Goal: Task Accomplishment & Management: Manage account settings

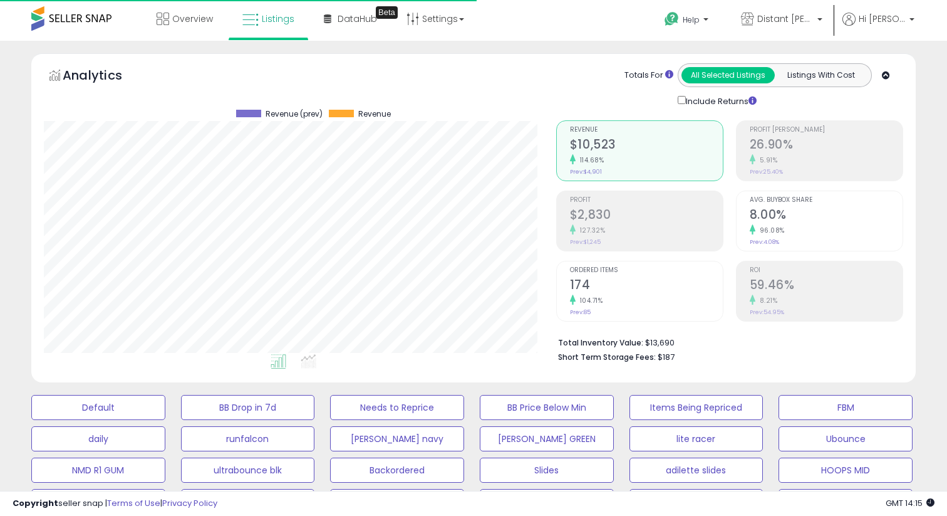
select select "**"
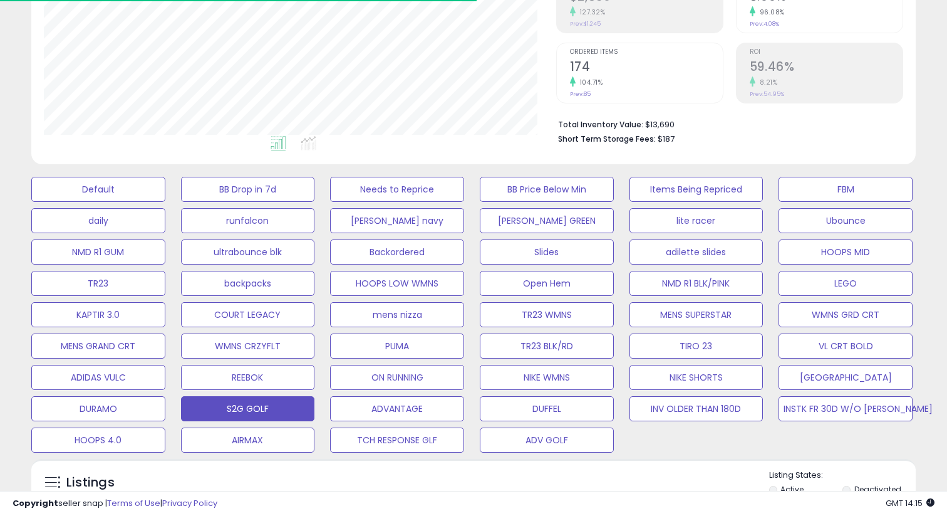
scroll to position [231, 0]
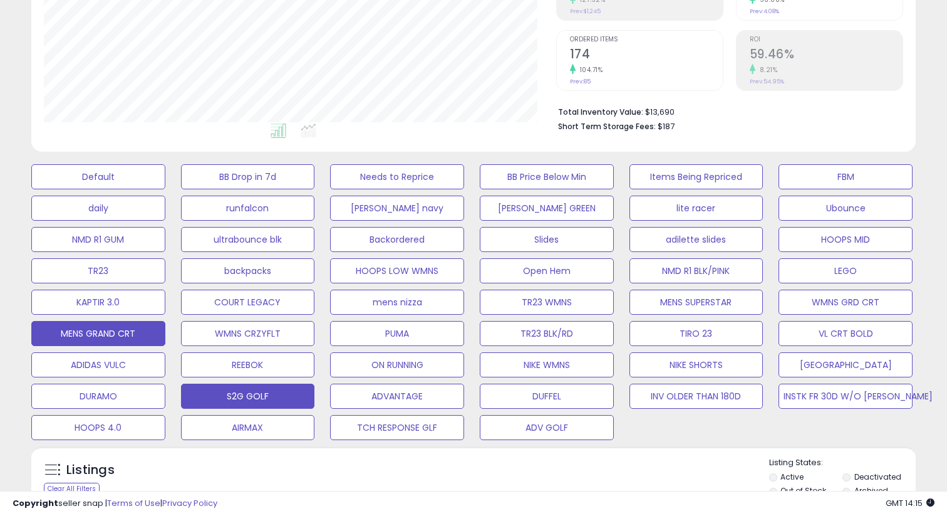
click at [123, 331] on button "MENS GRAND CRT" at bounding box center [98, 333] width 134 height 25
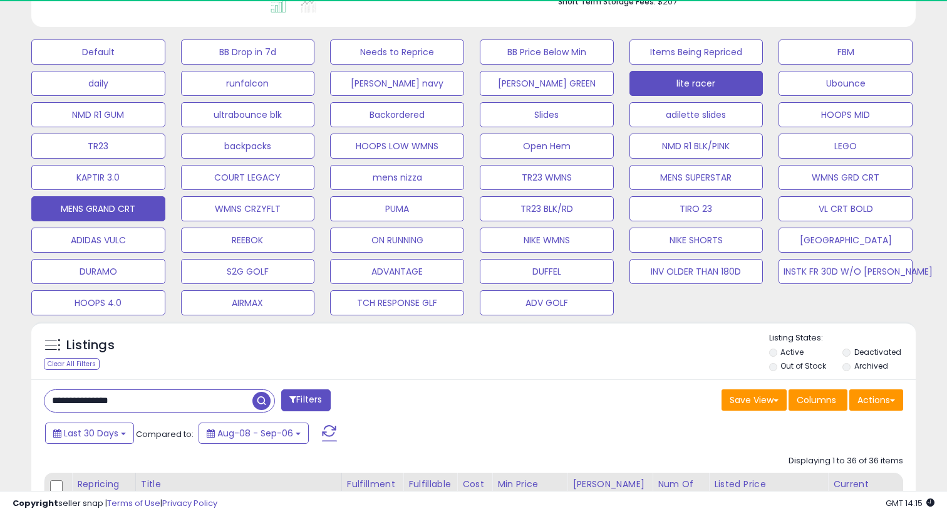
scroll to position [332, 0]
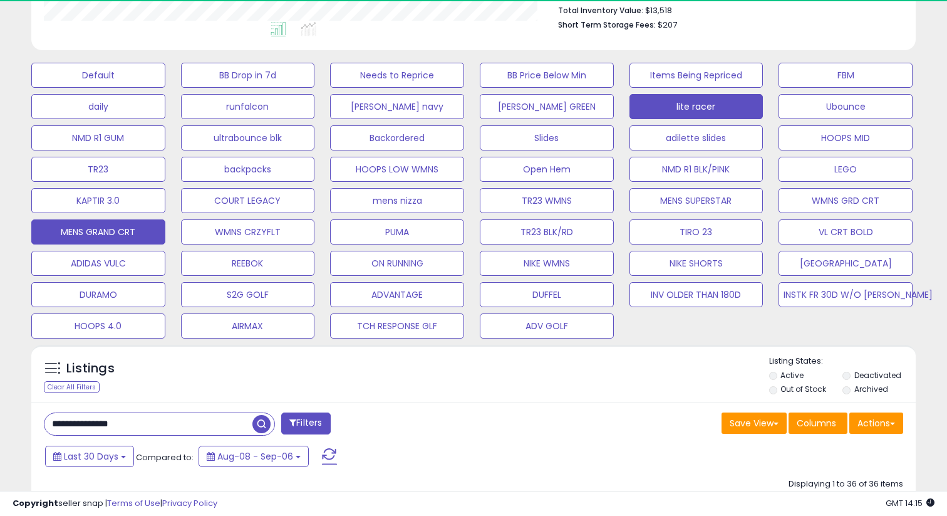
click at [686, 104] on button "lite racer" at bounding box center [697, 106] width 134 height 25
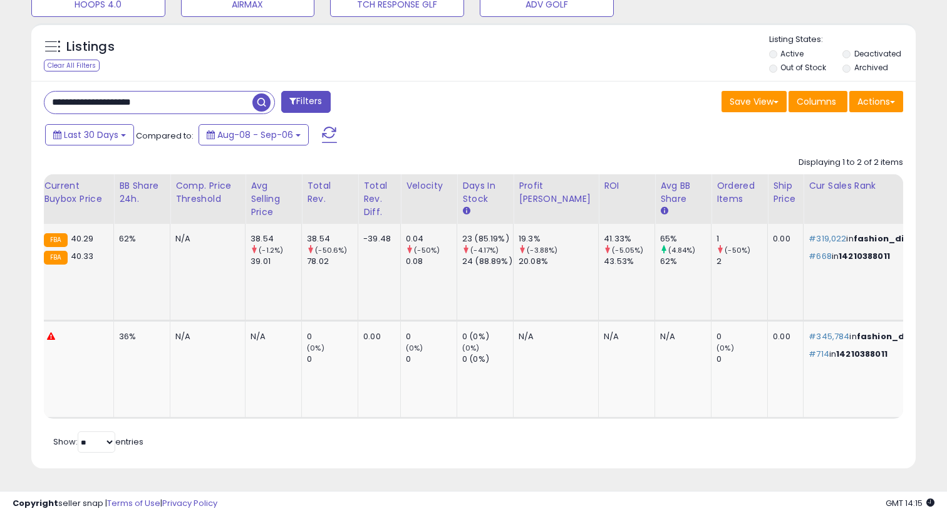
scroll to position [0, 0]
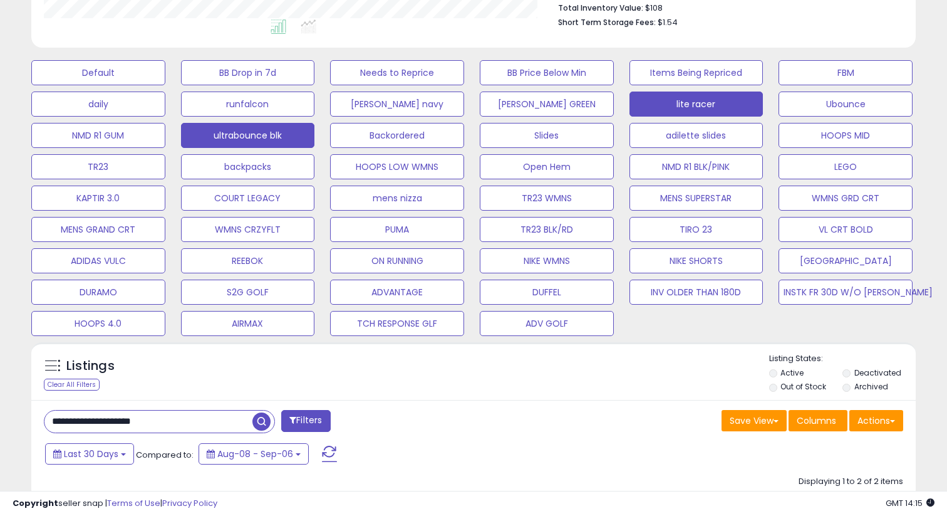
click at [202, 127] on button "ultrabounce blk" at bounding box center [248, 135] width 134 height 25
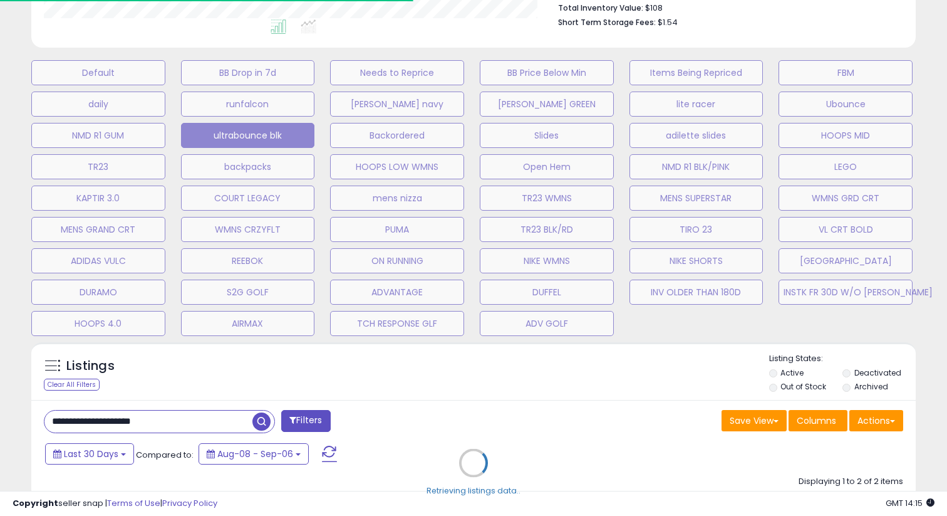
type input "**********"
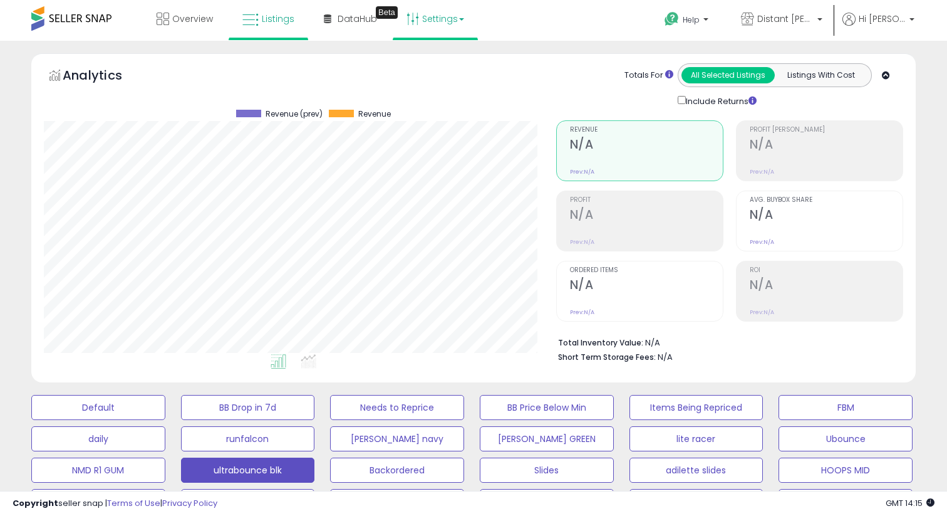
click at [451, 15] on link "Settings" at bounding box center [435, 19] width 76 height 38
click at [437, 91] on li "User settings" at bounding box center [446, 97] width 93 height 31
click at [438, 21] on link "Settings" at bounding box center [435, 19] width 76 height 38
click at [435, 101] on link "User settings" at bounding box center [435, 97] width 53 height 12
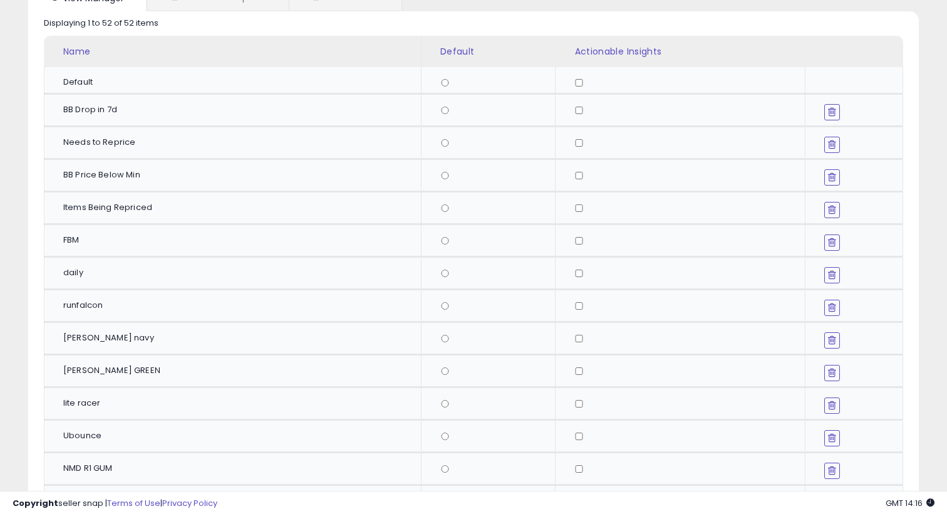
scroll to position [95, 0]
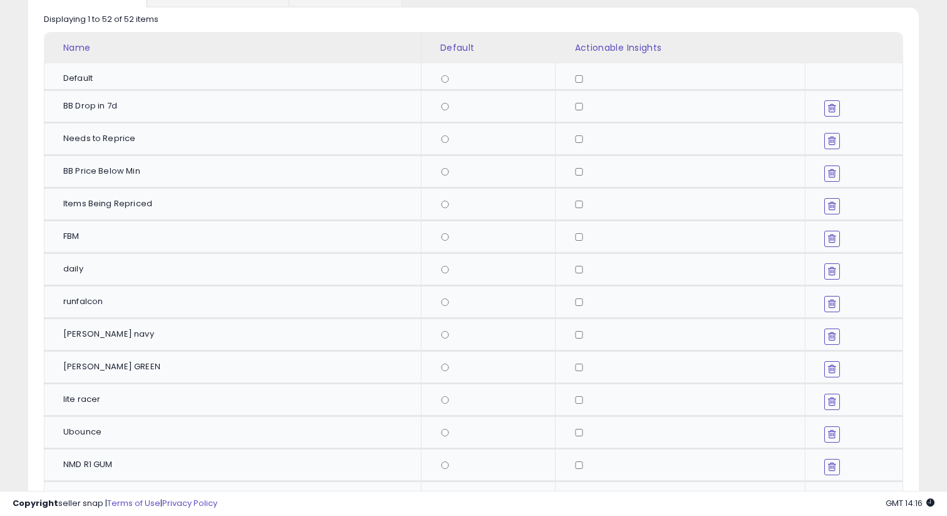
click at [828, 432] on icon at bounding box center [832, 434] width 8 height 10
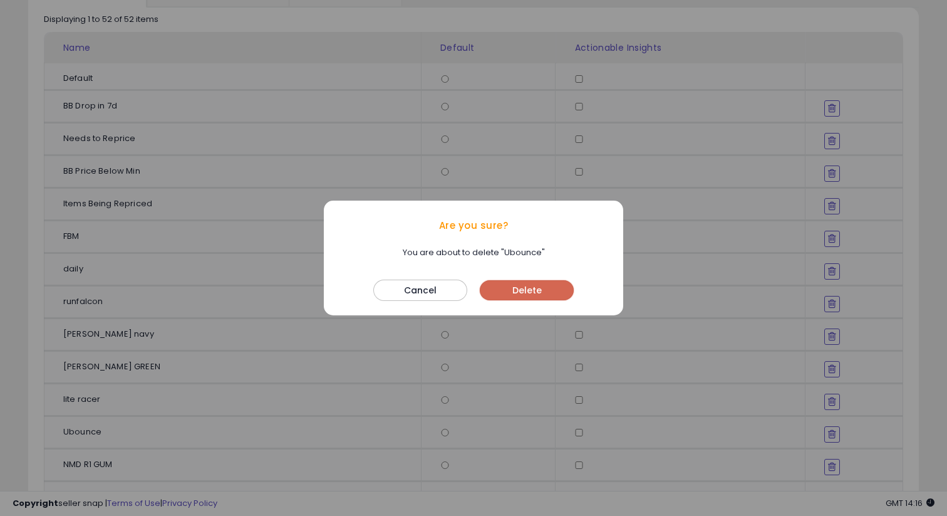
click at [550, 288] on button "Delete" at bounding box center [527, 290] width 94 height 20
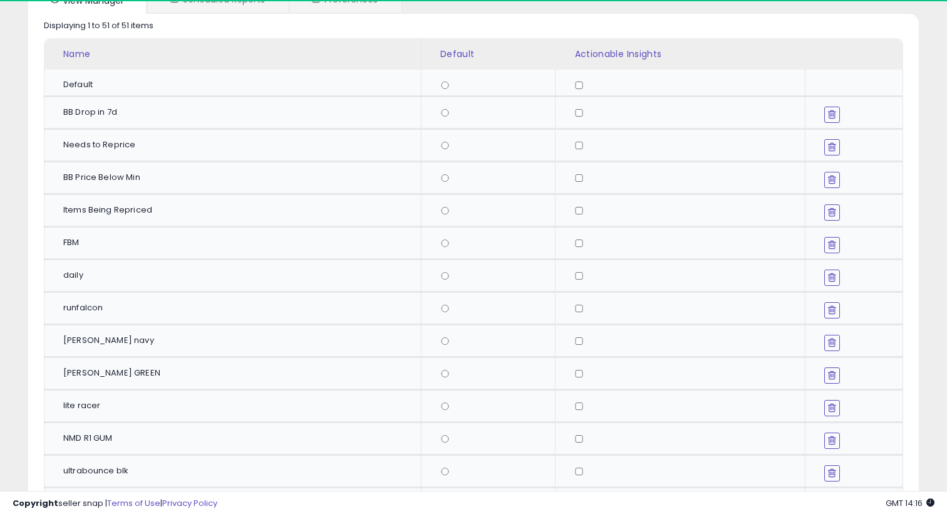
scroll to position [199, 0]
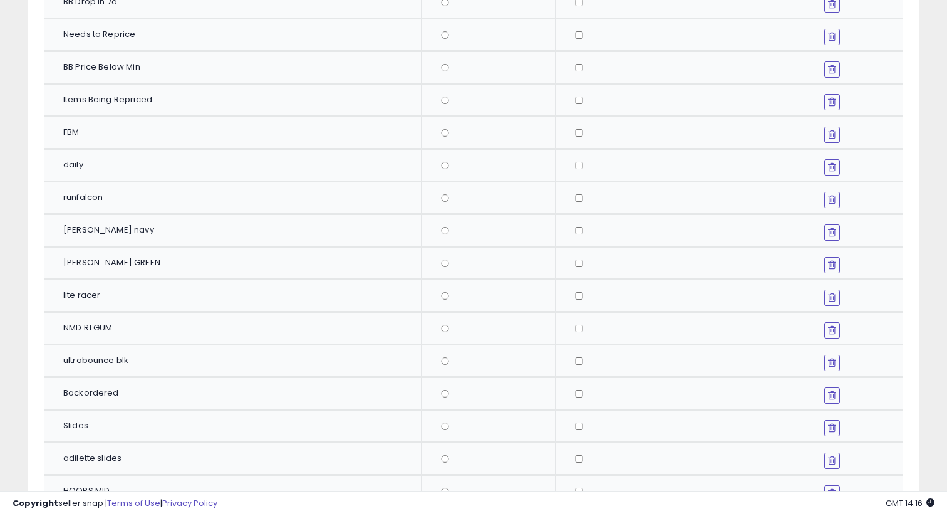
click at [828, 365] on icon at bounding box center [832, 362] width 8 height 10
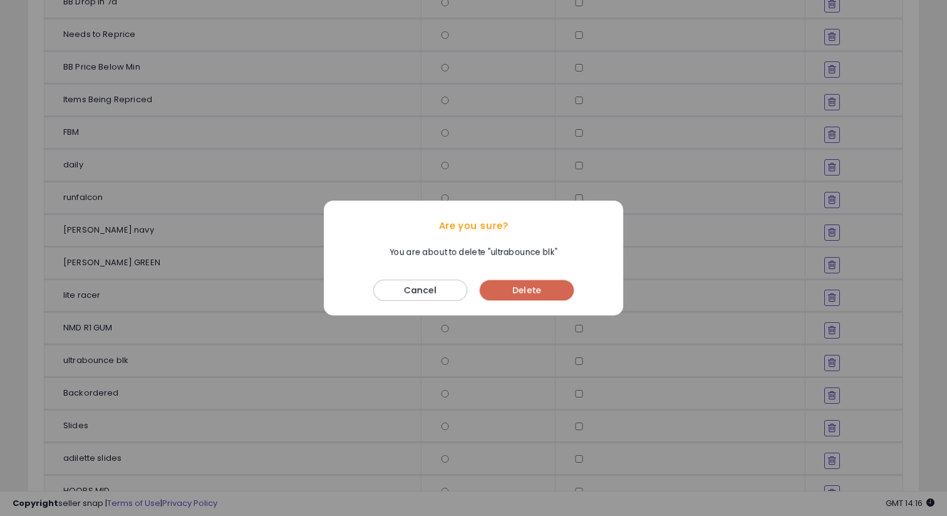
click at [555, 288] on button "Delete" at bounding box center [527, 290] width 94 height 20
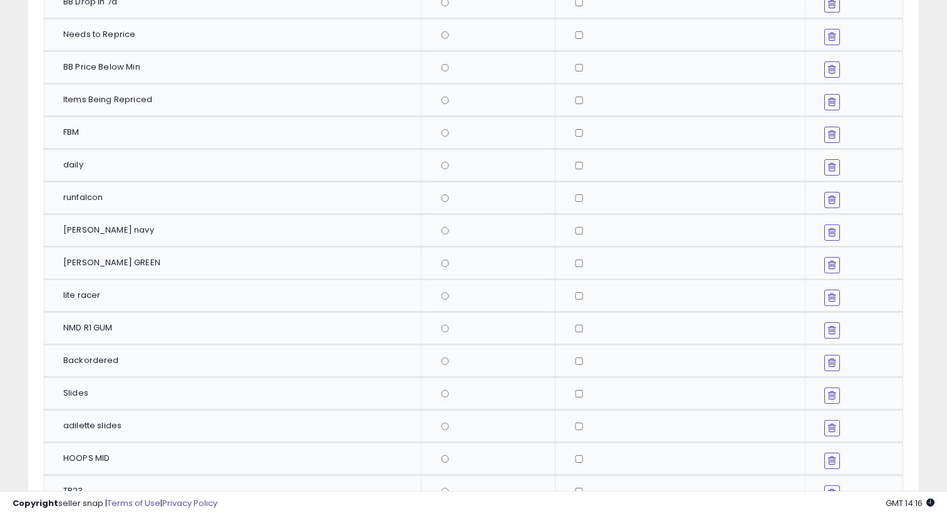
scroll to position [0, 0]
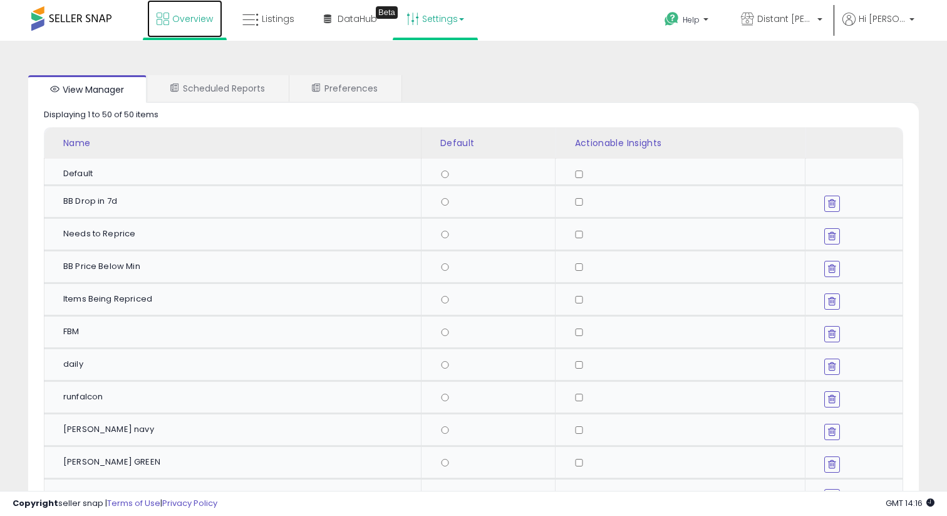
click at [199, 21] on span "Overview" at bounding box center [192, 19] width 41 height 13
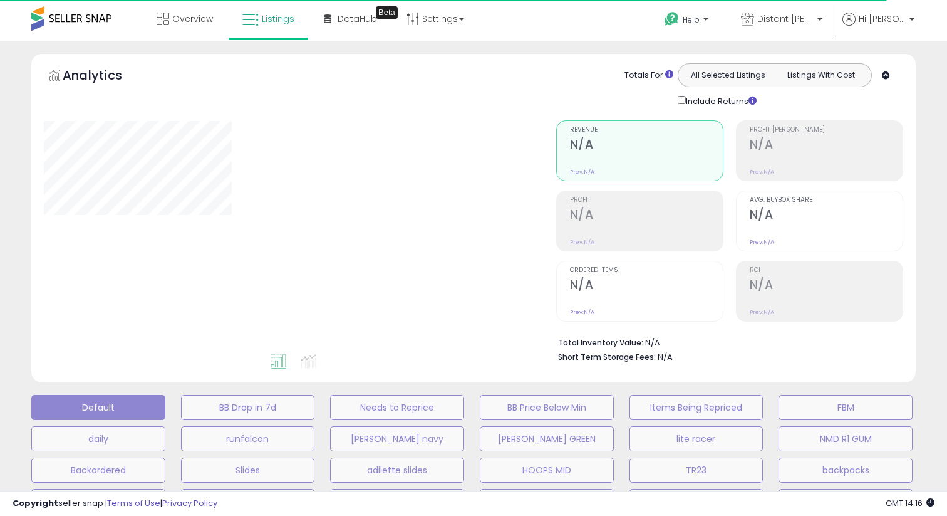
select select "**"
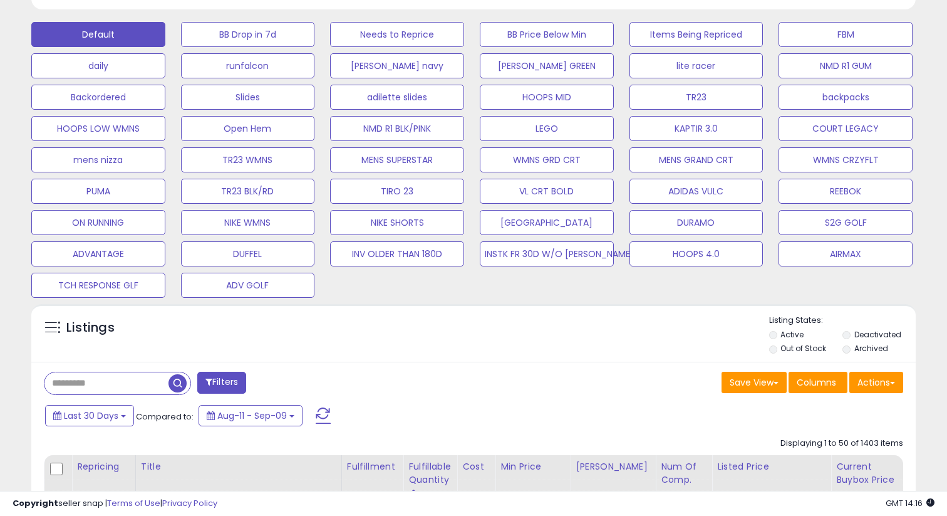
scroll to position [397, 0]
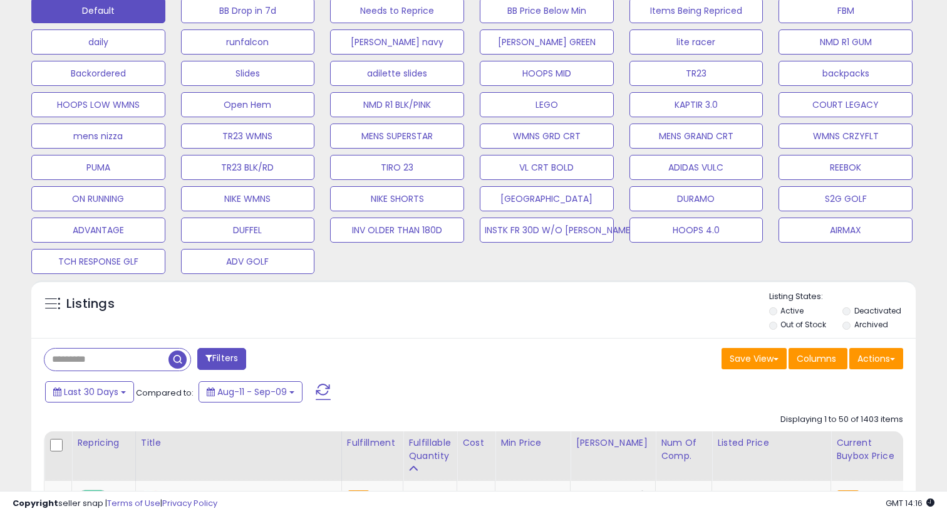
click at [133, 360] on input "text" at bounding box center [106, 359] width 124 height 22
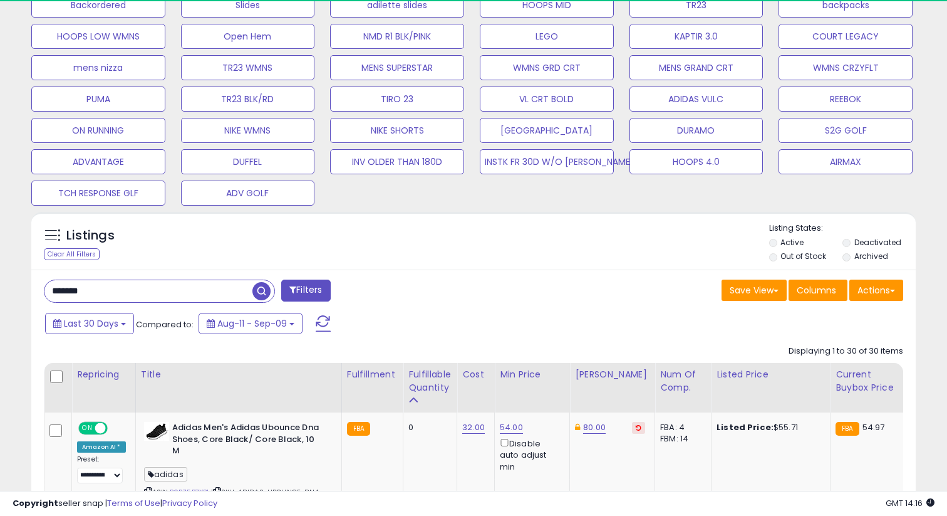
scroll to position [257, 512]
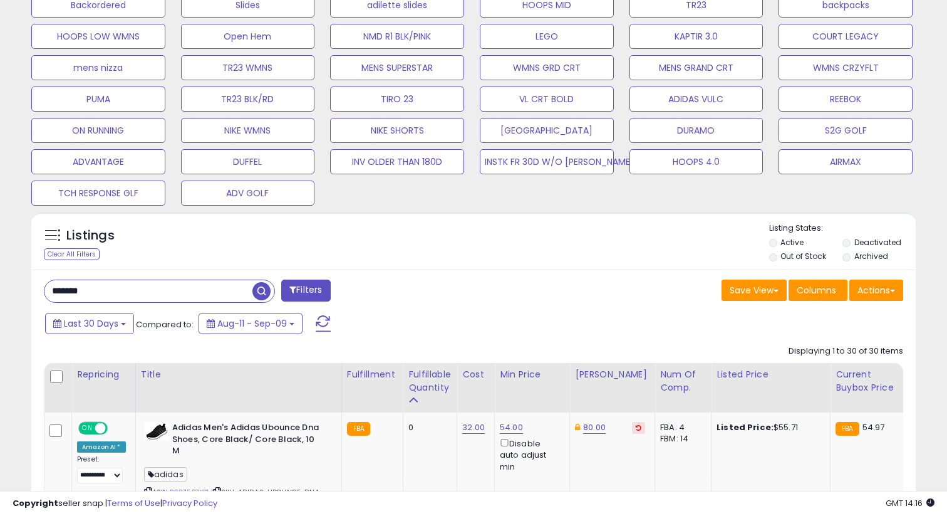
click at [803, 251] on label "Out of Stock" at bounding box center [804, 256] width 46 height 11
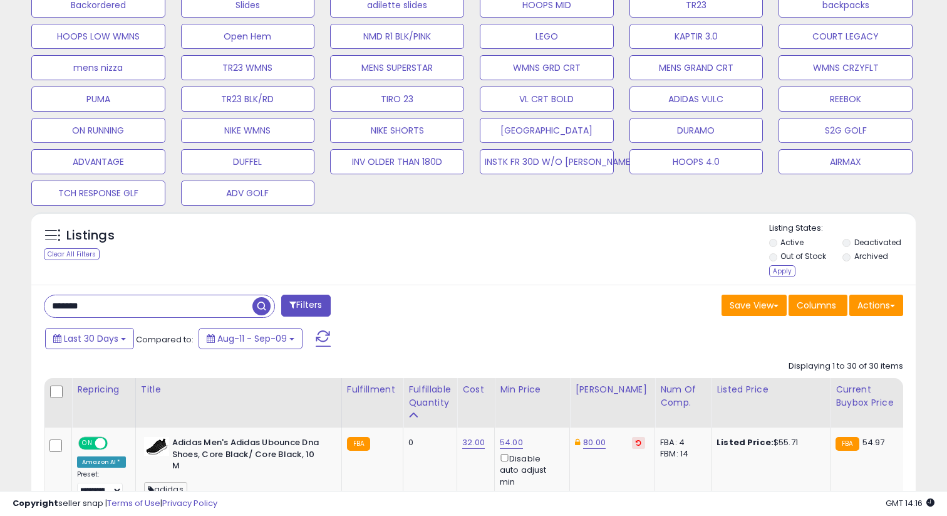
click at [885, 253] on label "Archived" at bounding box center [872, 256] width 34 height 11
click at [885, 247] on li "Deactivated" at bounding box center [879, 244] width 72 height 14
click at [883, 244] on label "Deactivated" at bounding box center [878, 242] width 47 height 11
click at [772, 271] on div "Apply" at bounding box center [782, 271] width 26 height 12
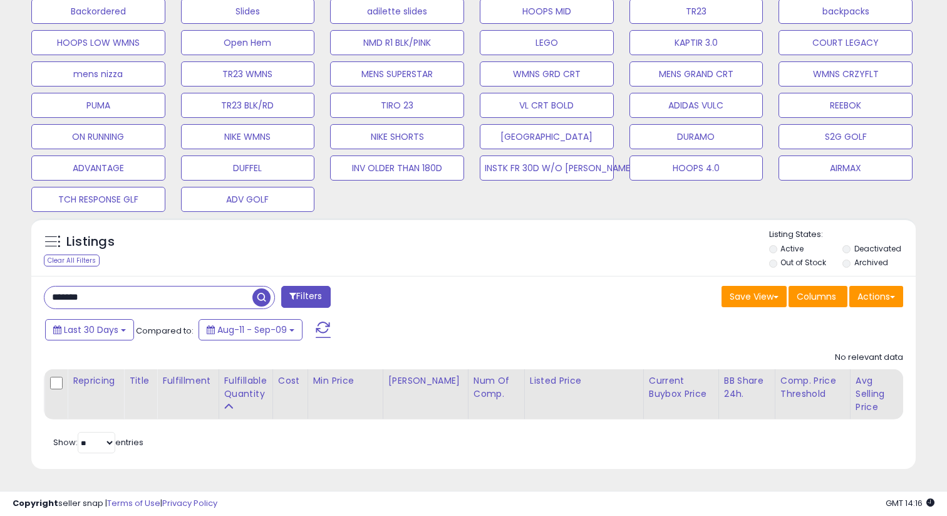
click at [102, 296] on input "*******" at bounding box center [148, 297] width 208 height 22
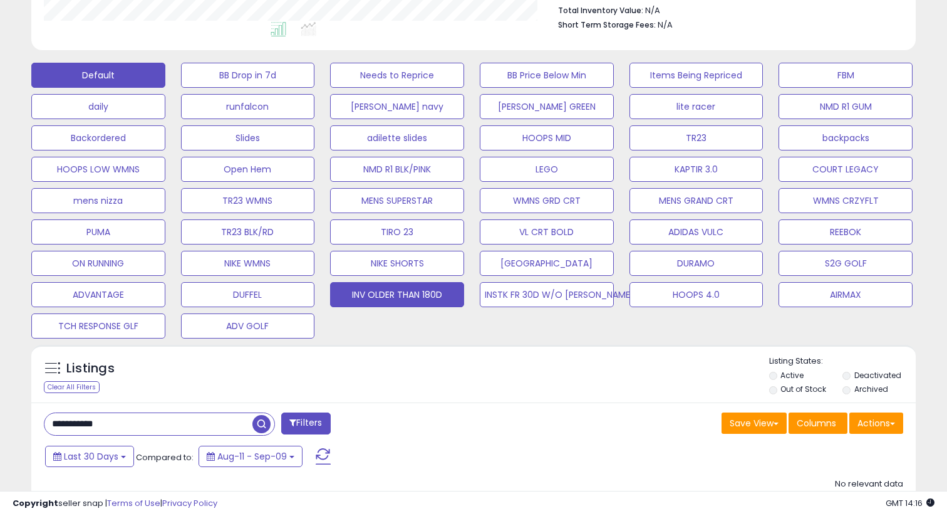
scroll to position [320, 0]
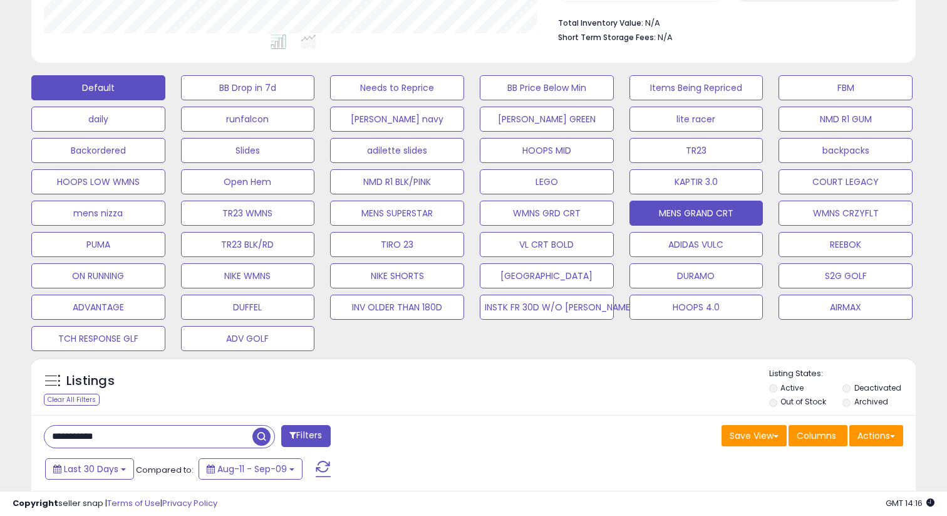
click at [718, 207] on button "MENS GRAND CRT" at bounding box center [697, 213] width 134 height 25
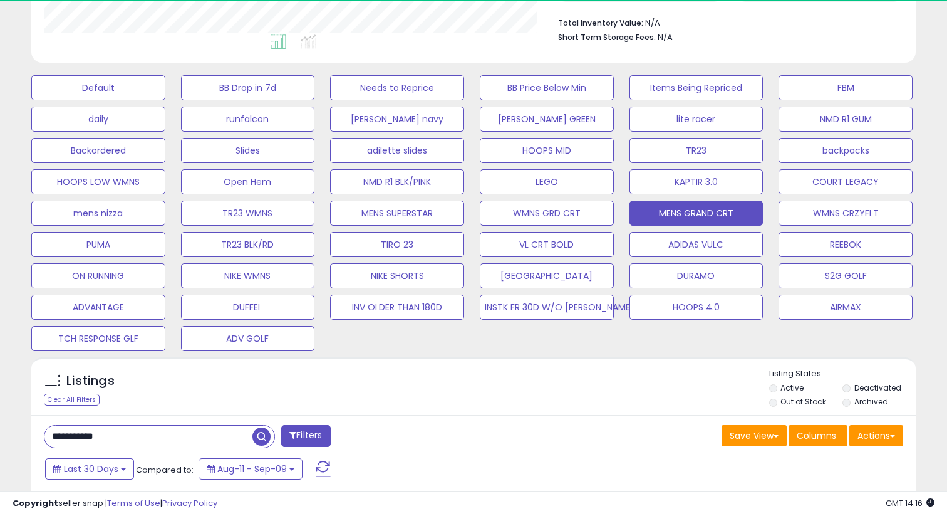
type input "**********"
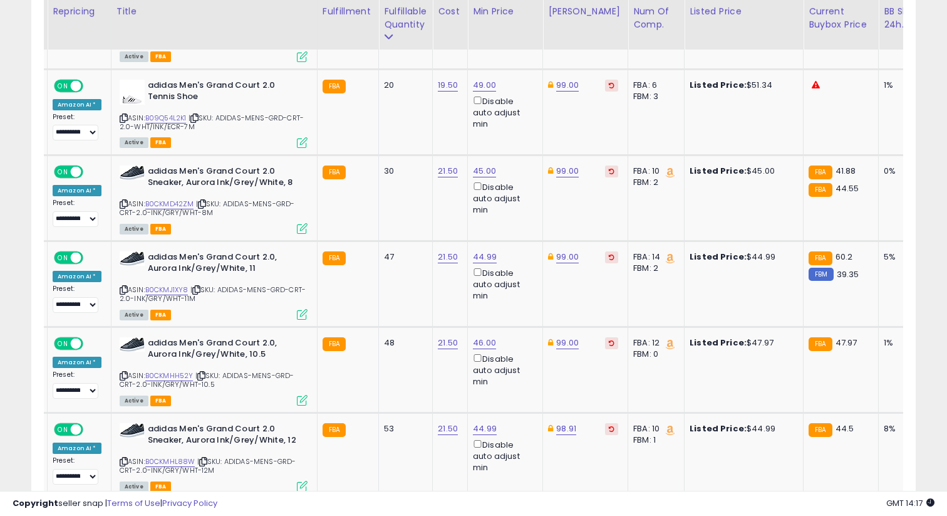
scroll to position [0, 0]
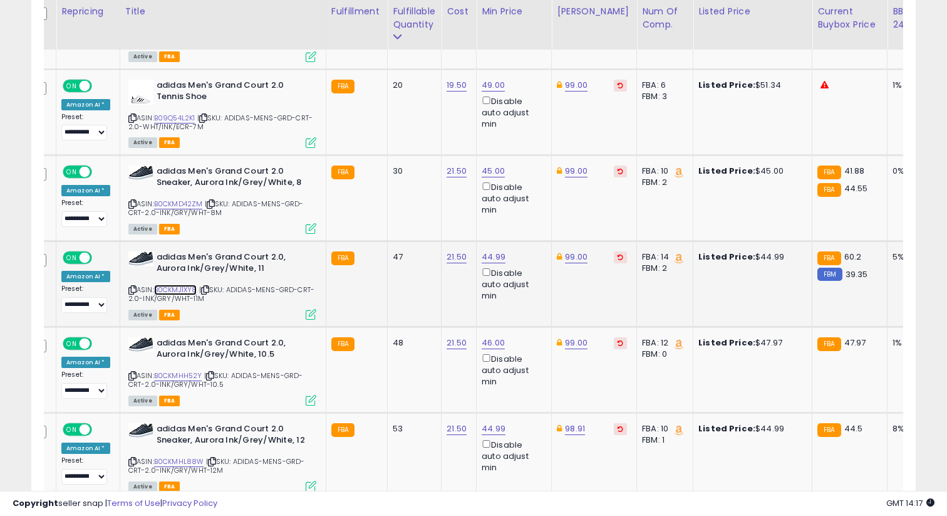
click at [189, 284] on link "B0CKMJ1XY8" at bounding box center [175, 289] width 43 height 11
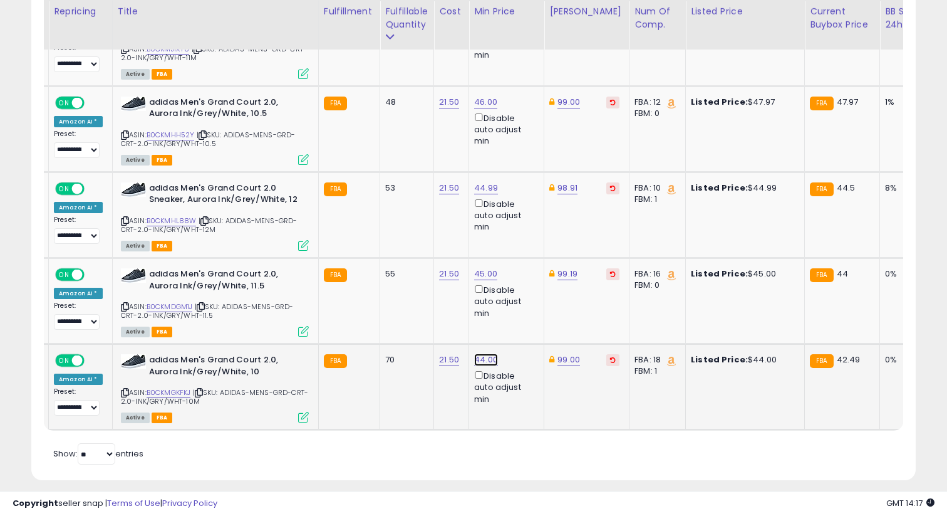
click at [482, 353] on link "44.00" at bounding box center [486, 359] width 24 height 13
type input "**"
click button "submit" at bounding box center [521, 304] width 21 height 19
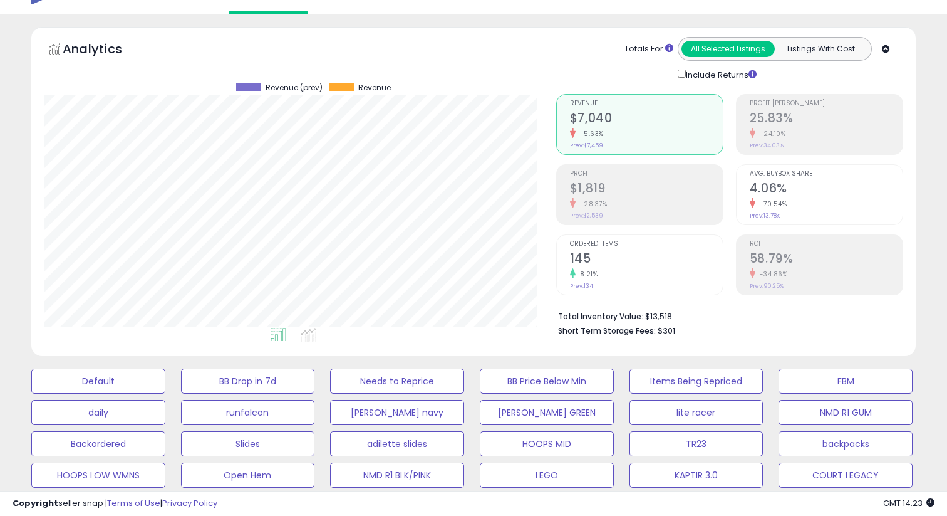
scroll to position [28, 0]
